Goal: Download file/media

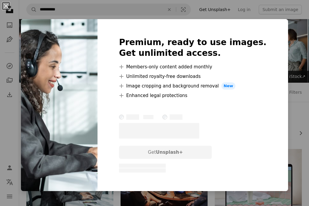
scroll to position [60, 0]
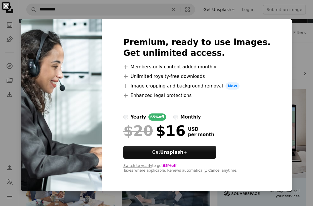
click at [6, 7] on button "An X shape" at bounding box center [5, 5] width 7 height 7
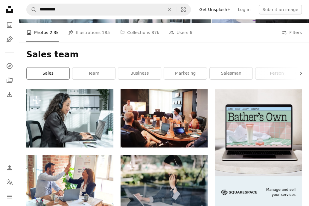
click at [53, 75] on link "sales" at bounding box center [48, 73] width 43 height 12
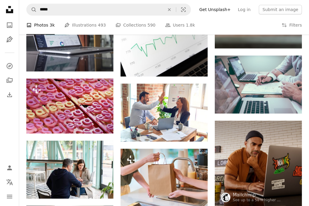
scroll to position [358, 0]
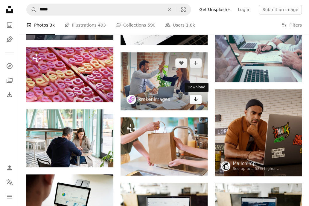
click at [197, 102] on icon "Arrow pointing down" at bounding box center [195, 99] width 5 height 7
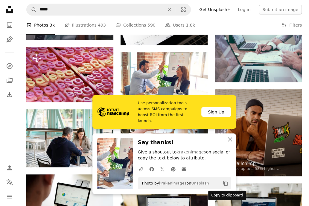
click at [223, 185] on icon "Copy content" at bounding box center [225, 183] width 5 height 5
click at [229, 138] on icon "An X shape" at bounding box center [229, 139] width 7 height 7
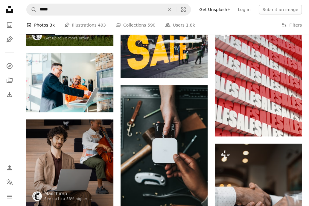
scroll to position [0, 0]
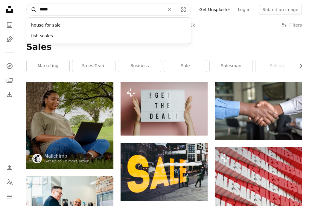
drag, startPoint x: 54, startPoint y: 9, endPoint x: 34, endPoint y: 9, distance: 20.3
click at [34, 9] on form "A magnifying glass ***** house for sale fish scales An X shape Visual search" at bounding box center [108, 10] width 164 height 12
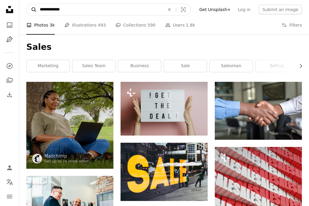
type input "**********"
click at [27, 4] on button "A magnifying glass" at bounding box center [32, 9] width 10 height 11
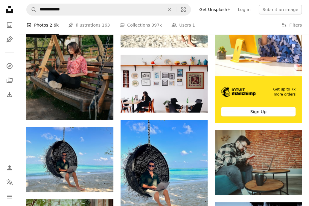
scroll to position [149, 0]
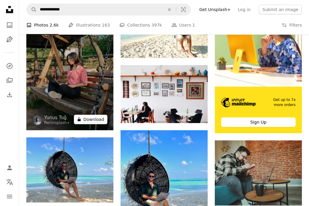
click at [96, 121] on button "A lock Download" at bounding box center [90, 120] width 33 height 10
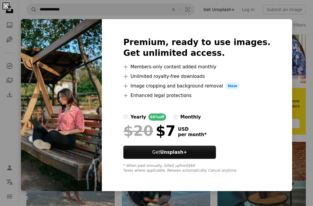
click at [6, 8] on button "An X shape" at bounding box center [5, 5] width 7 height 7
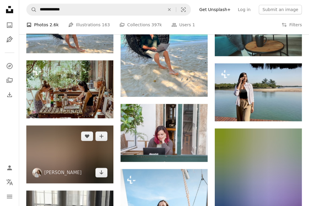
scroll to position [269, 0]
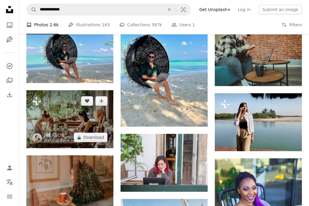
click at [62, 113] on img at bounding box center [69, 119] width 87 height 58
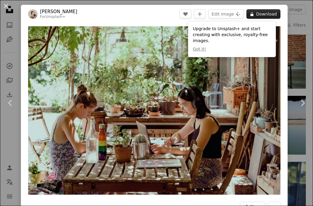
click at [263, 13] on button "A lock Download" at bounding box center [263, 14] width 34 height 10
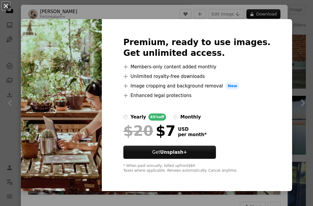
click at [6, 5] on button "An X shape" at bounding box center [5, 5] width 7 height 7
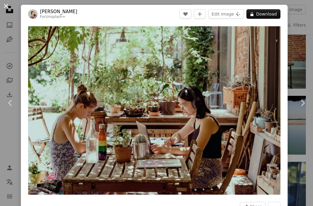
click at [7, 8] on button "An X shape" at bounding box center [5, 5] width 7 height 7
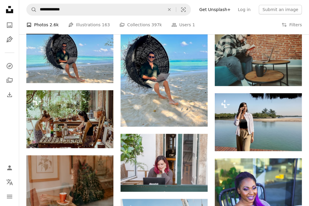
click at [9, 12] on icon at bounding box center [9, 9] width 7 height 7
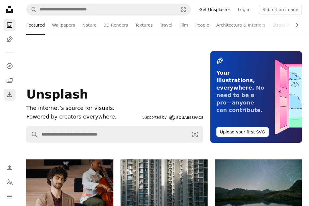
click at [8, 96] on icon "Download" at bounding box center [9, 94] width 7 height 7
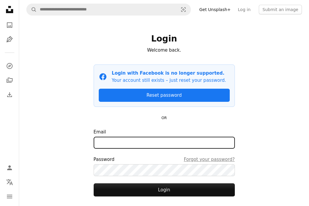
click at [188, 140] on input "Email" at bounding box center [163, 143] width 141 height 12
click at [122, 141] on input "Email" at bounding box center [163, 143] width 141 height 12
